Goal: Task Accomplishment & Management: Use online tool/utility

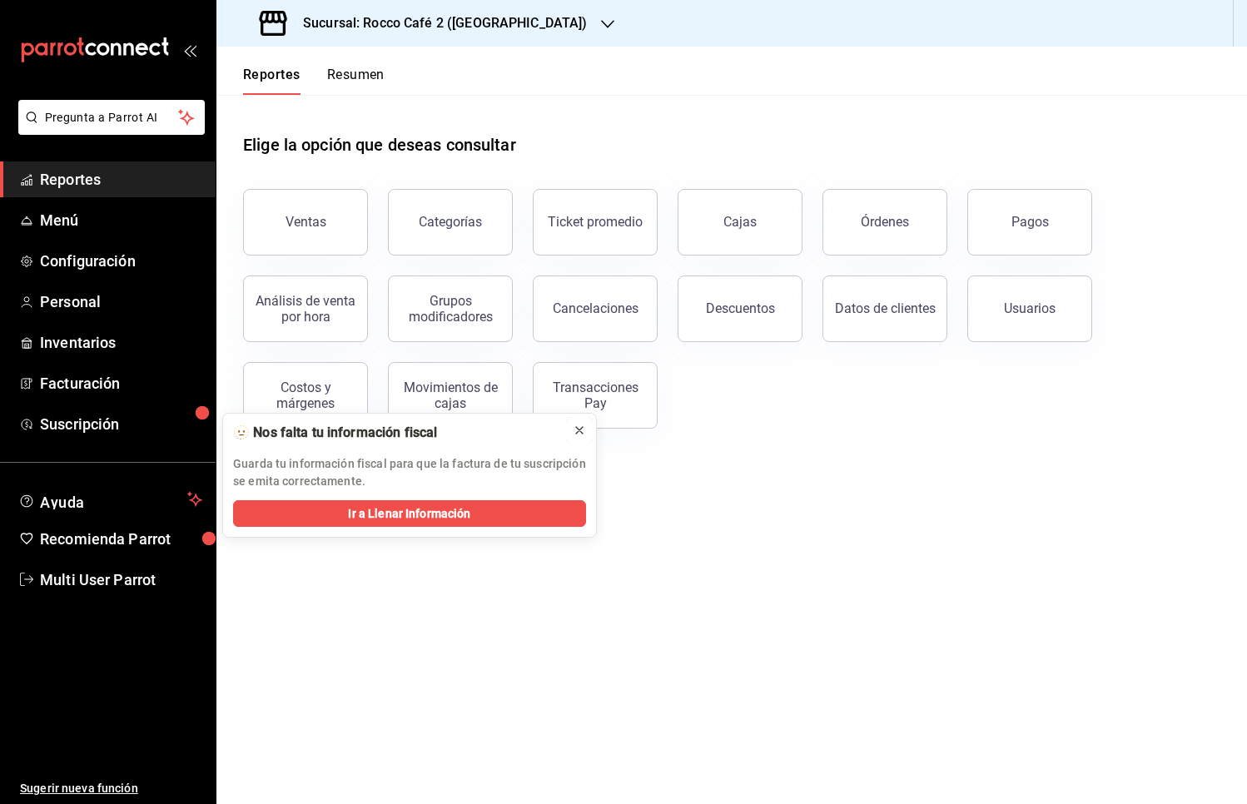
click at [588, 431] on button at bounding box center [579, 430] width 27 height 27
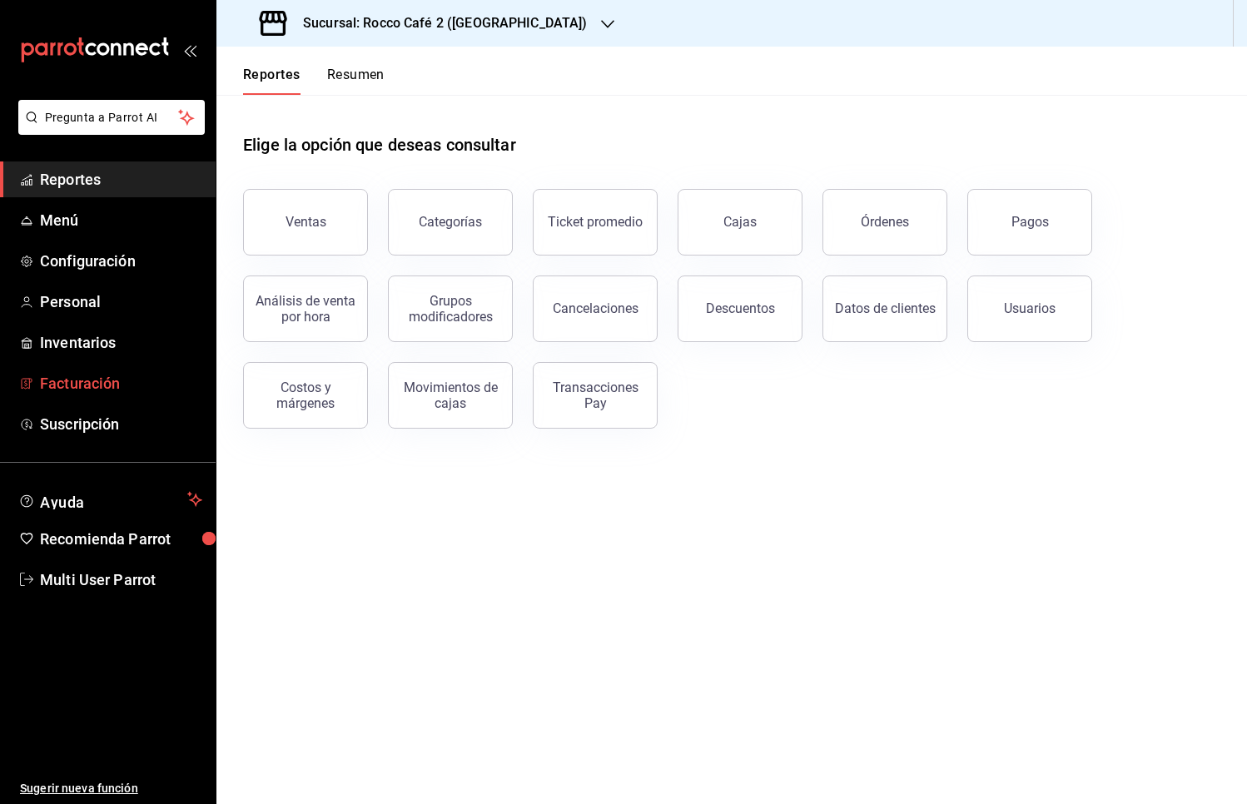
click at [96, 370] on link "Facturación" at bounding box center [108, 383] width 216 height 36
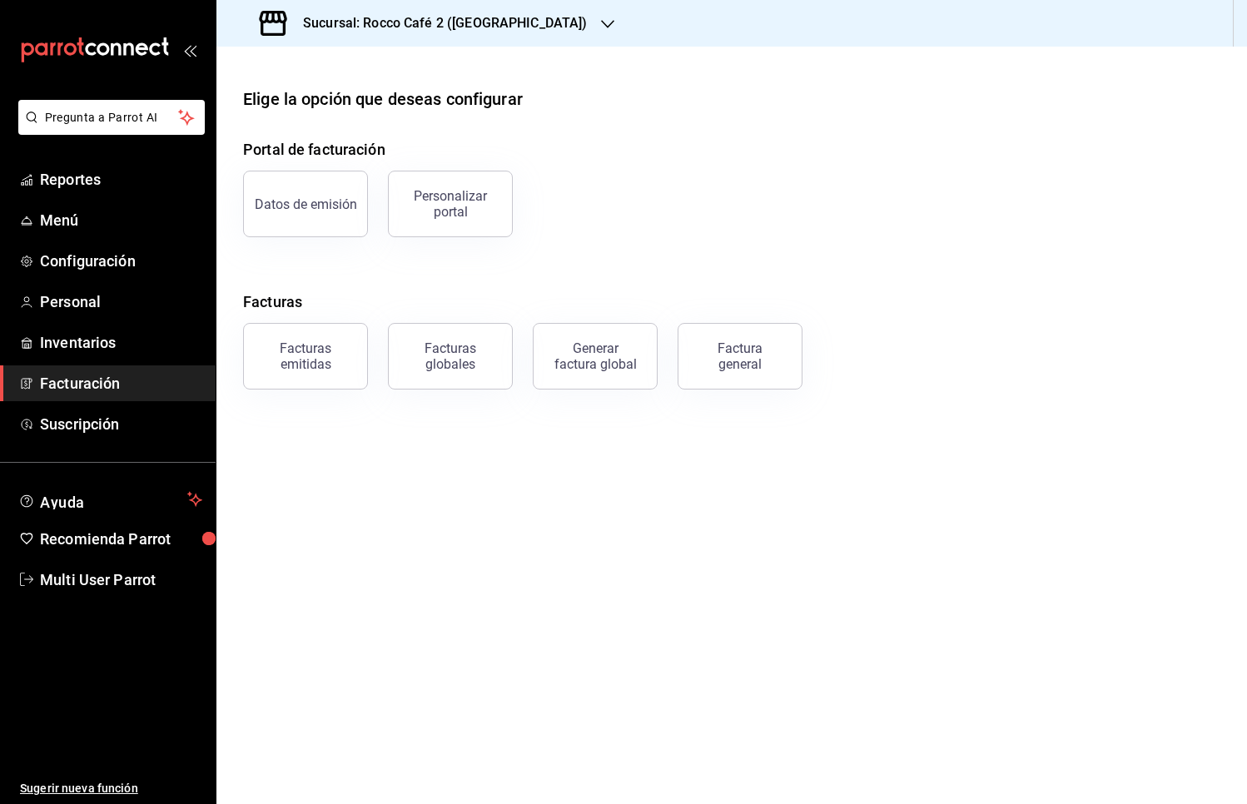
click at [325, 363] on div "Facturas emitidas" at bounding box center [305, 356] width 103 height 32
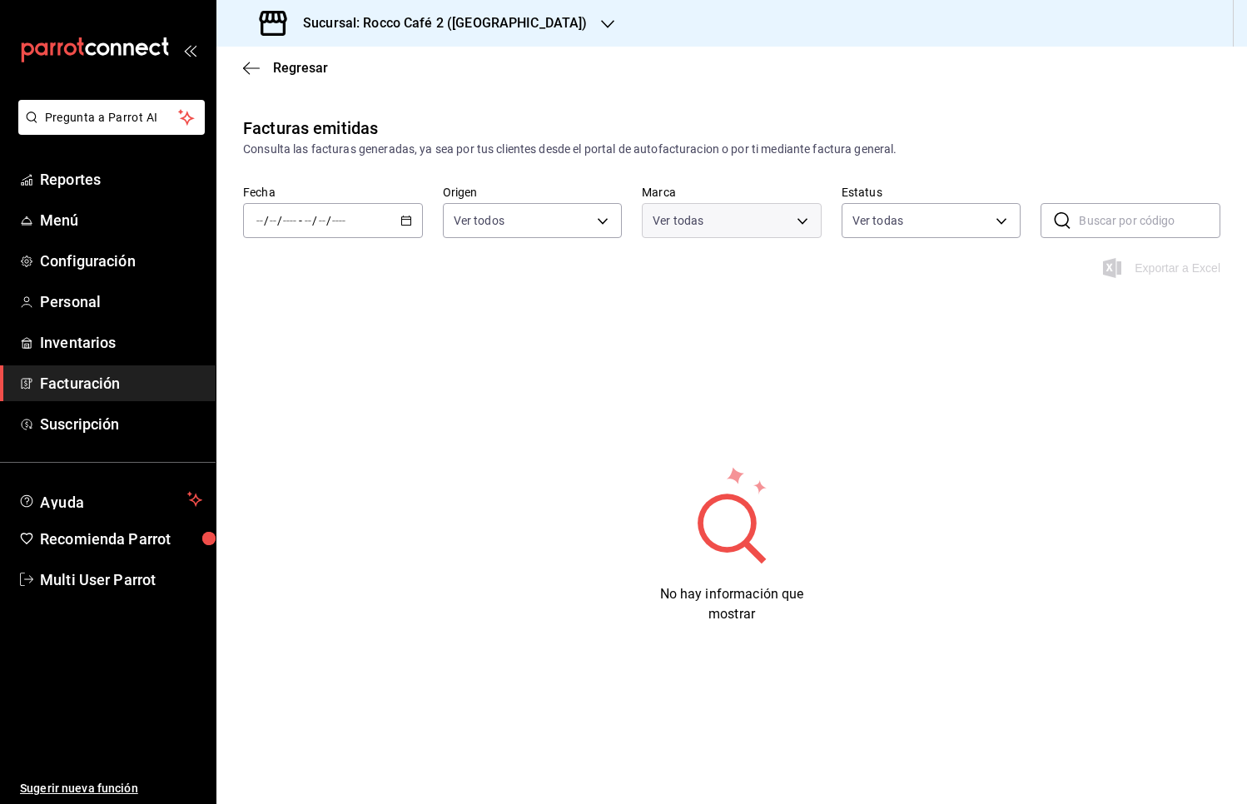
type input "0ad63c78-384e-4216-9fdc-849ce7c9cd69"
click at [412, 226] on div "/ / - / /" at bounding box center [333, 220] width 180 height 35
click at [346, 385] on span "Mes actual" at bounding box center [321, 383] width 129 height 17
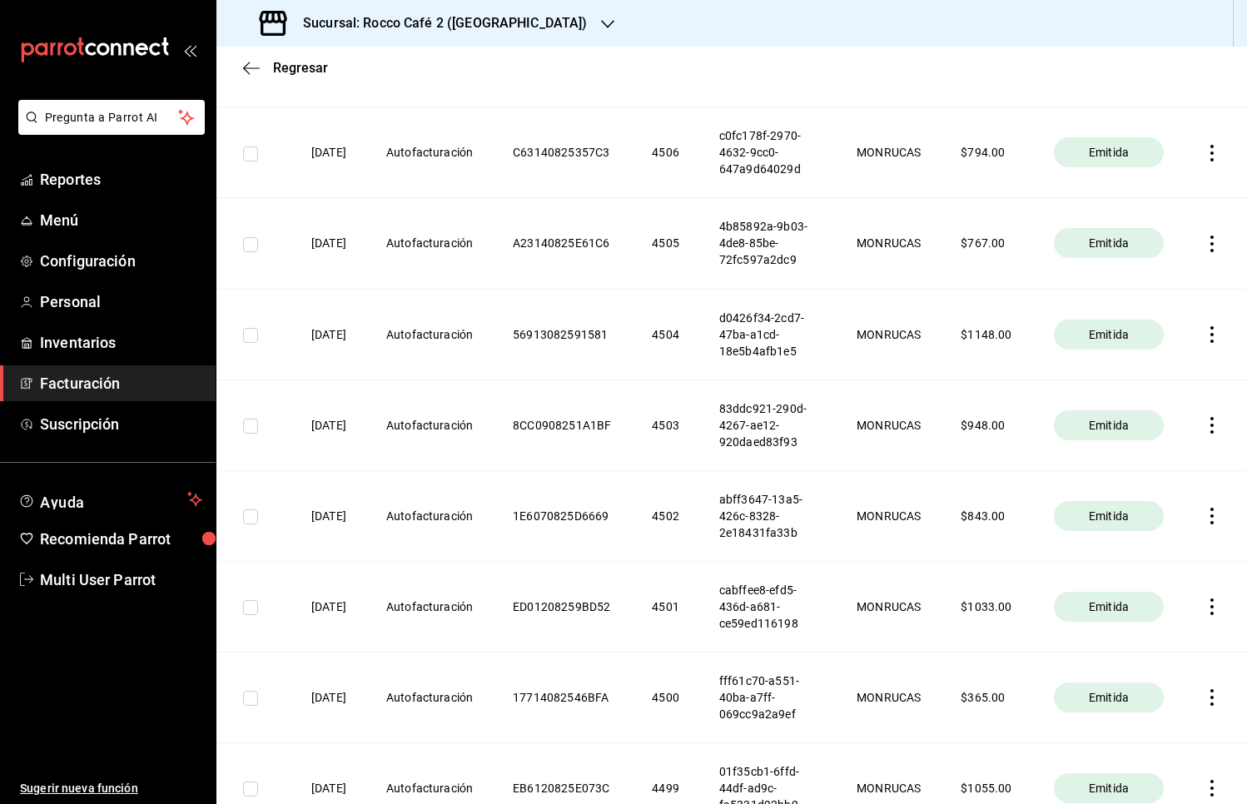
scroll to position [3006, 0]
checkbox input "true"
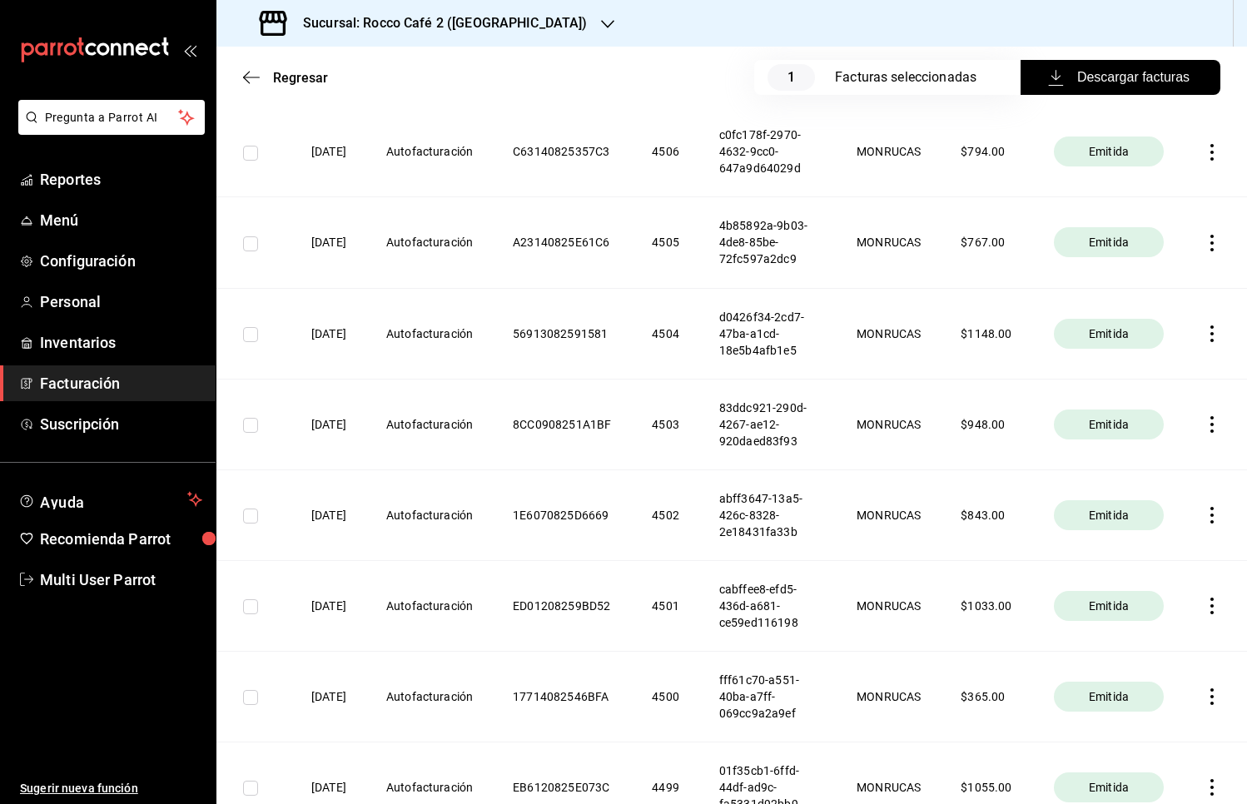
click at [1119, 73] on span "Descargar facturas" at bounding box center [1120, 77] width 138 height 20
